Goal: Task Accomplishment & Management: Use online tool/utility

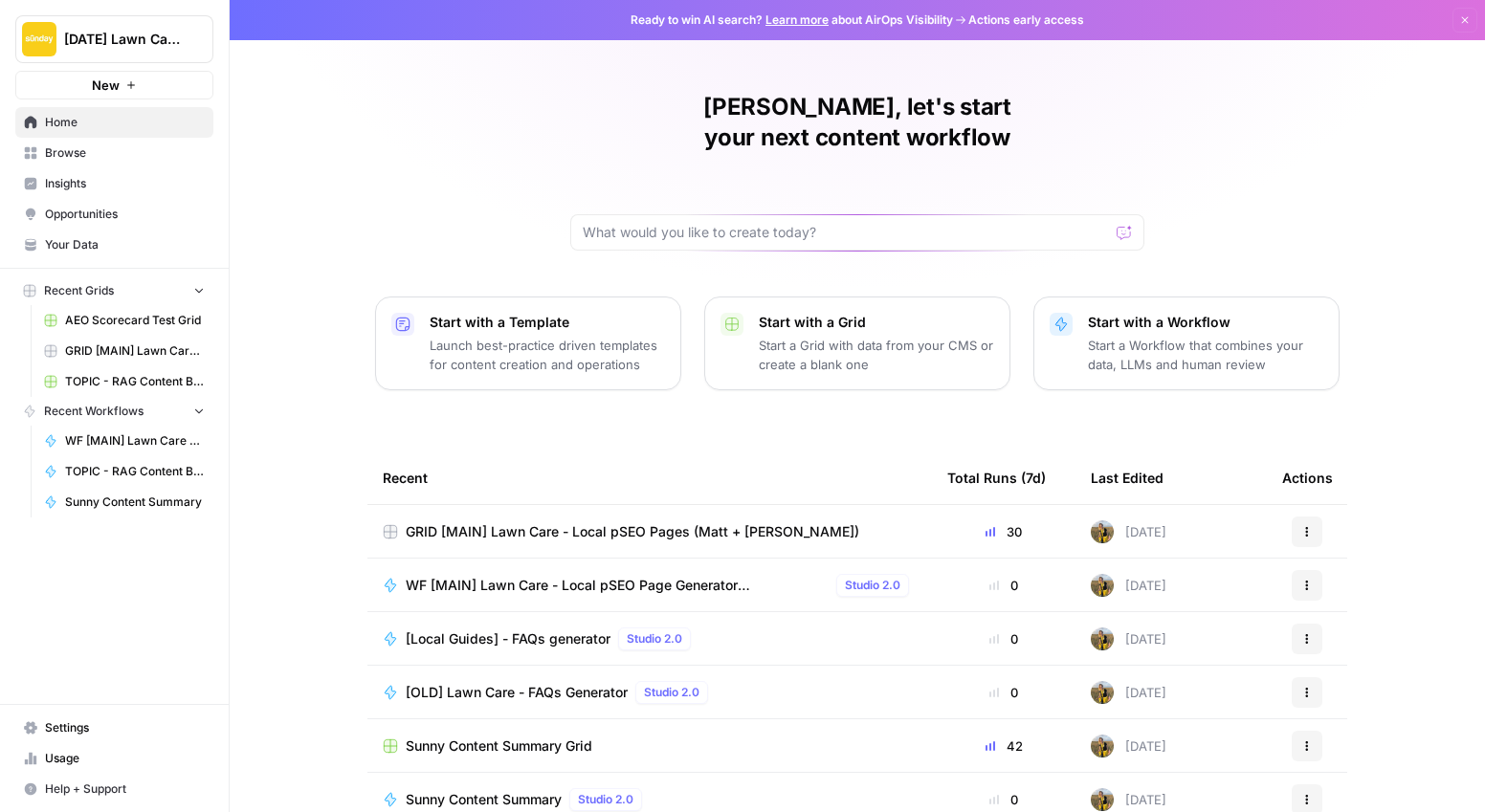
scroll to position [67, 0]
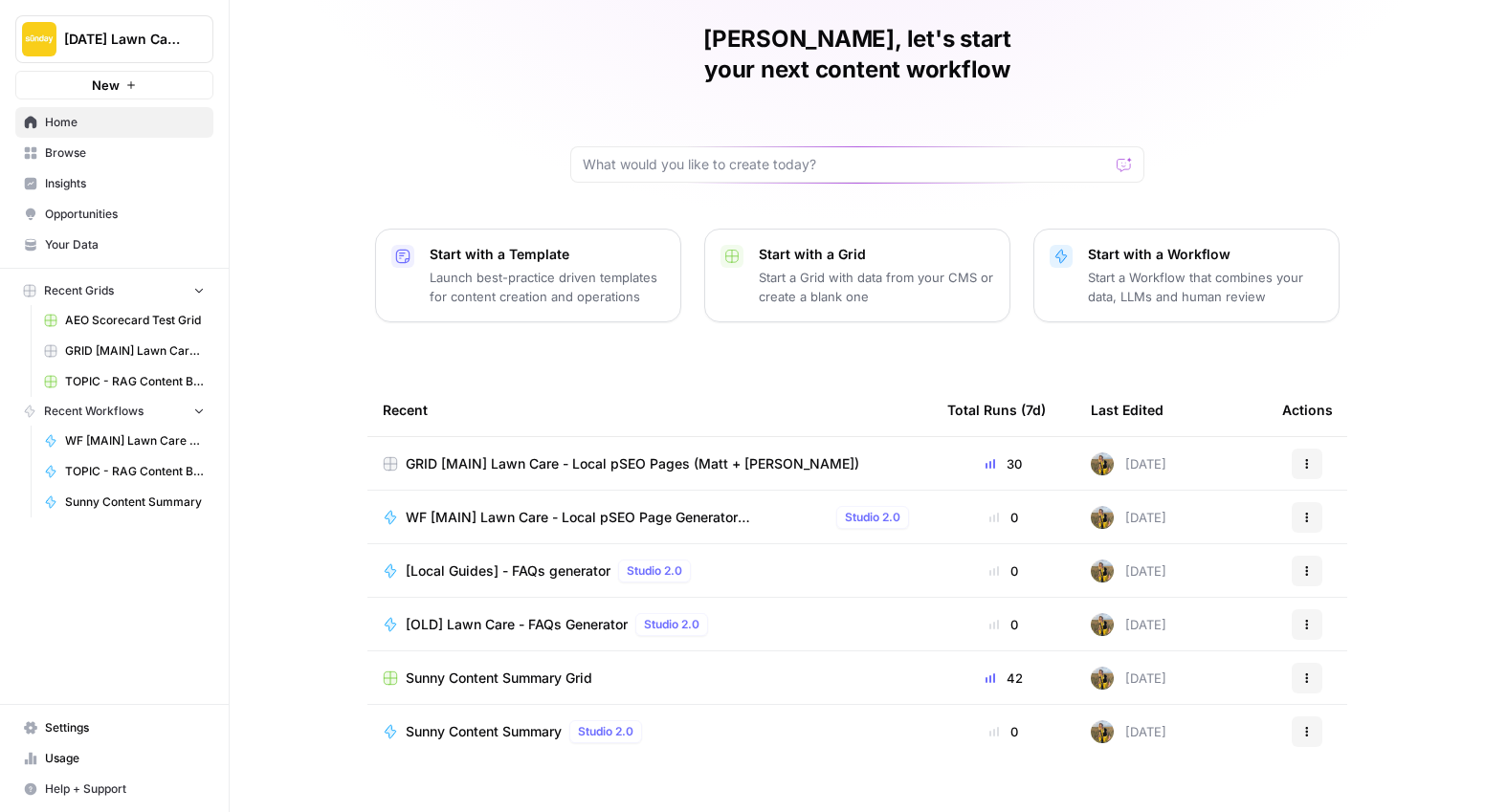
click at [482, 722] on span "Sunny Content Summary" at bounding box center [483, 732] width 155 height 20
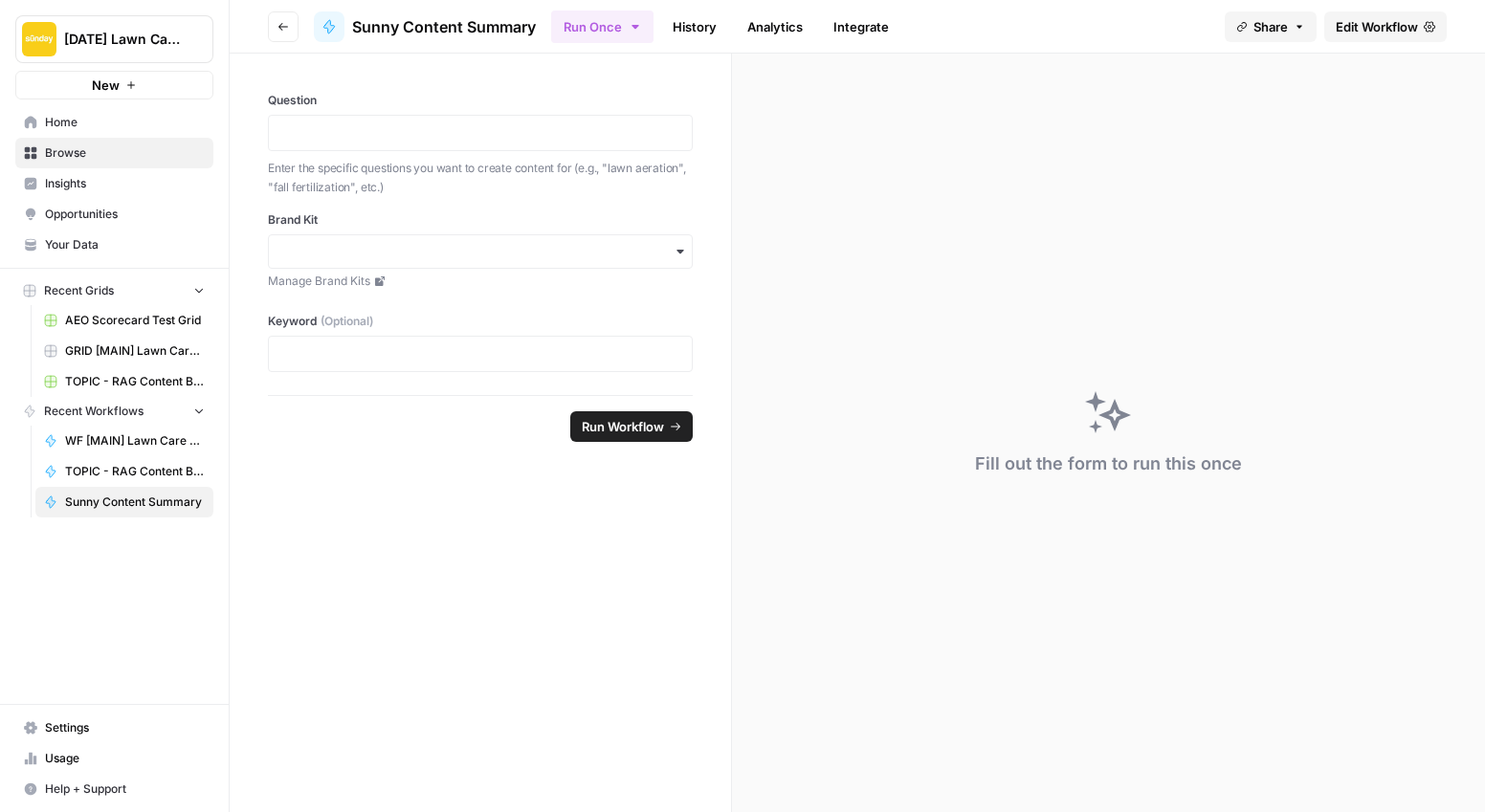
click at [1376, 34] on span "Edit Workflow" at bounding box center [1376, 27] width 82 height 20
